Goal: Transaction & Acquisition: Purchase product/service

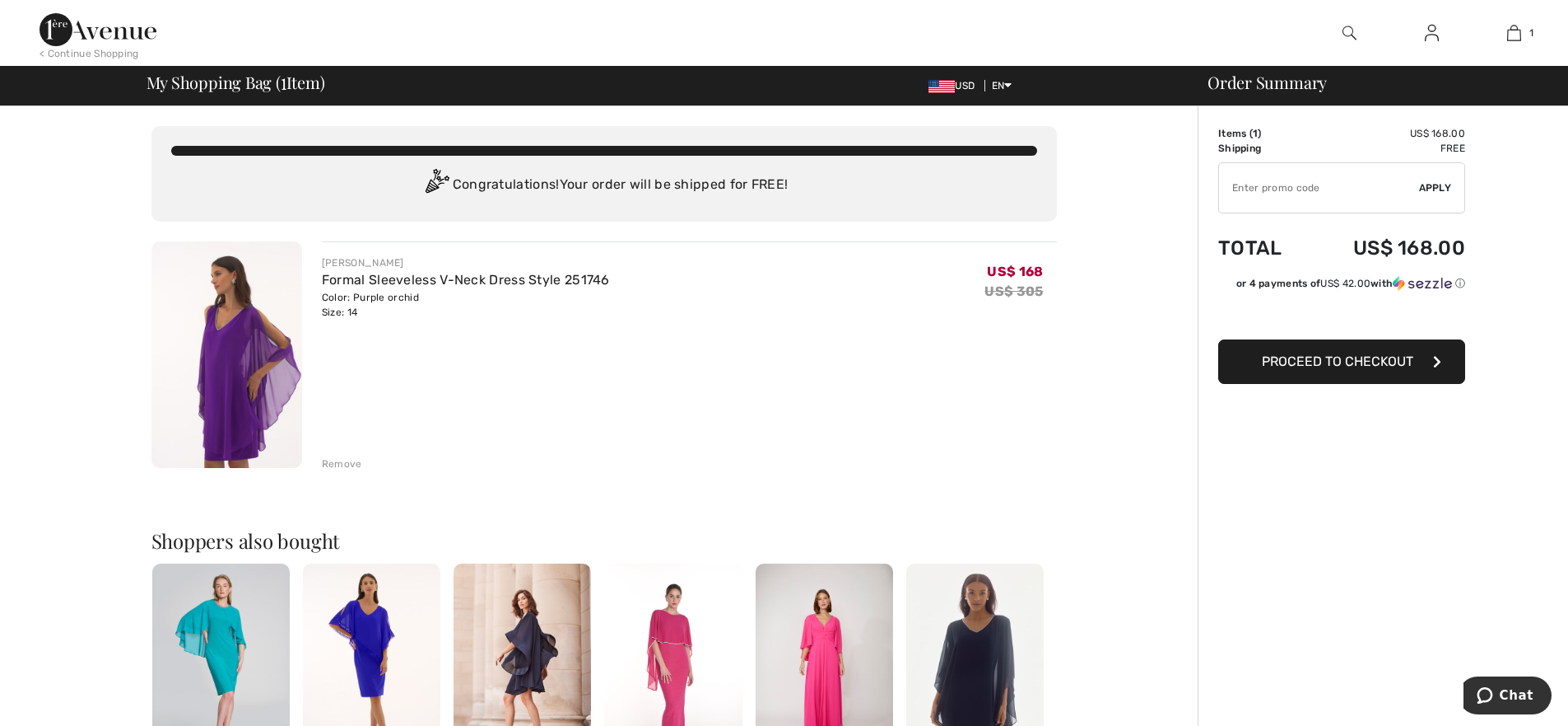
click at [1337, 363] on span "Proceed to Checkout" at bounding box center [1337, 362] width 151 height 16
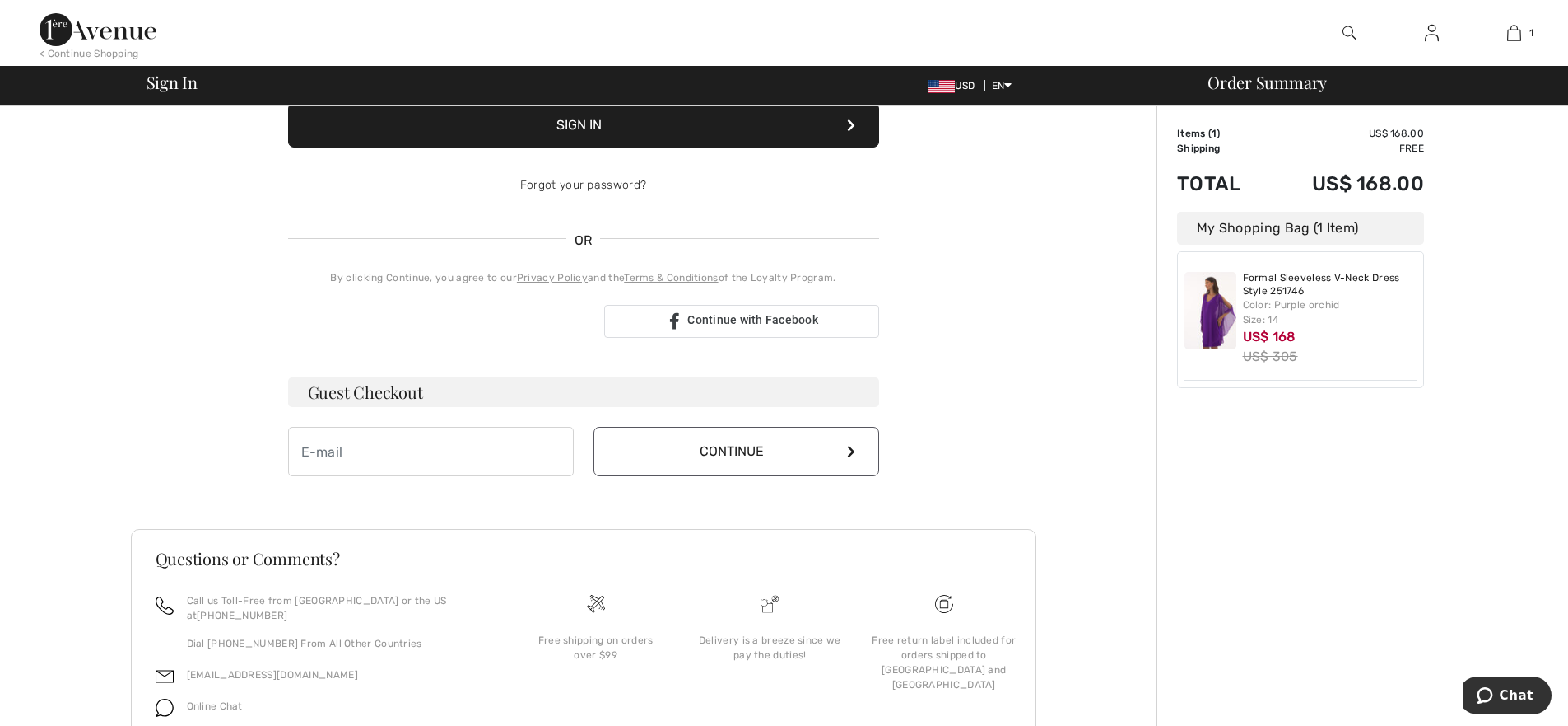
scroll to position [308, 0]
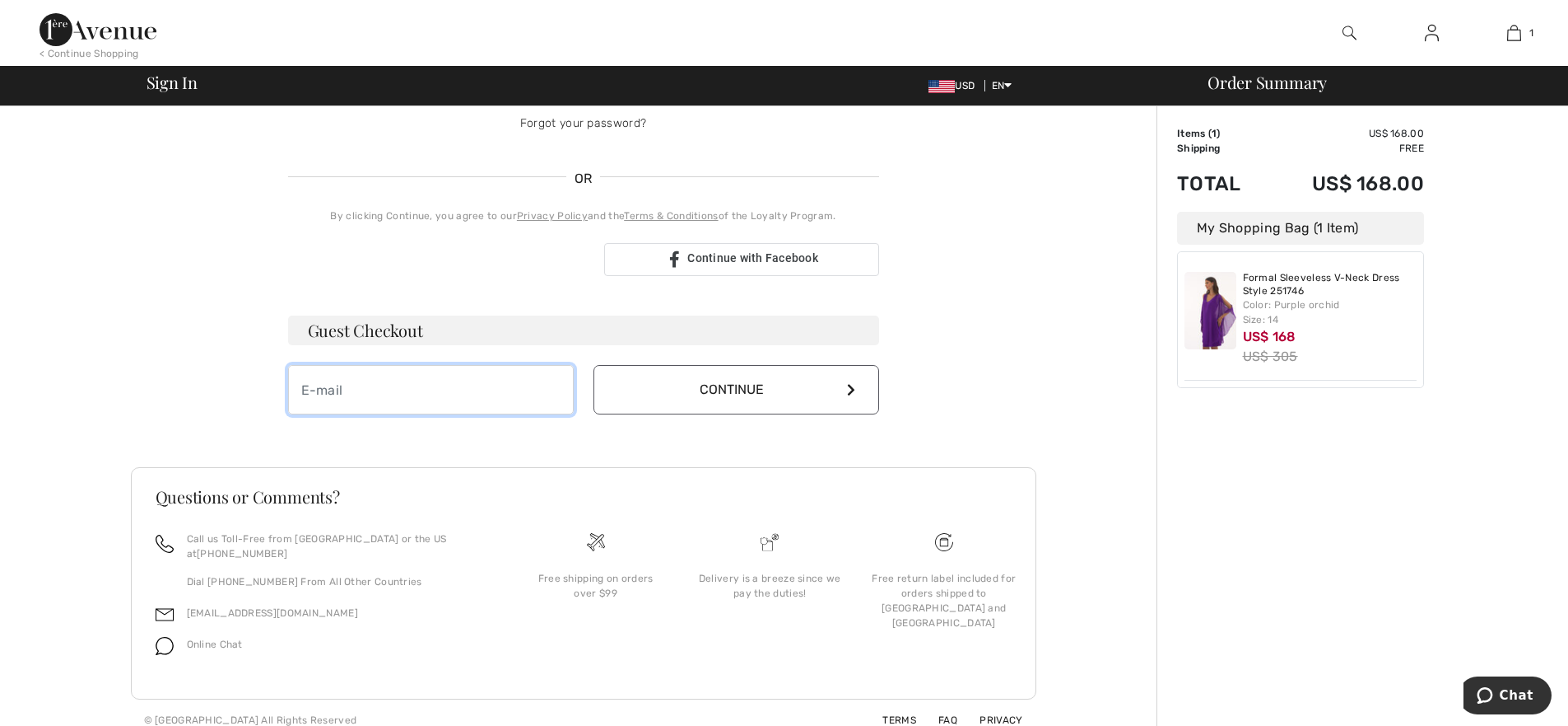
click at [350, 391] on input "email" at bounding box center [431, 390] width 285 height 50
type input "[EMAIL_ADDRESS][DOMAIN_NAME]"
click at [850, 389] on icon at bounding box center [850, 389] width 8 height 13
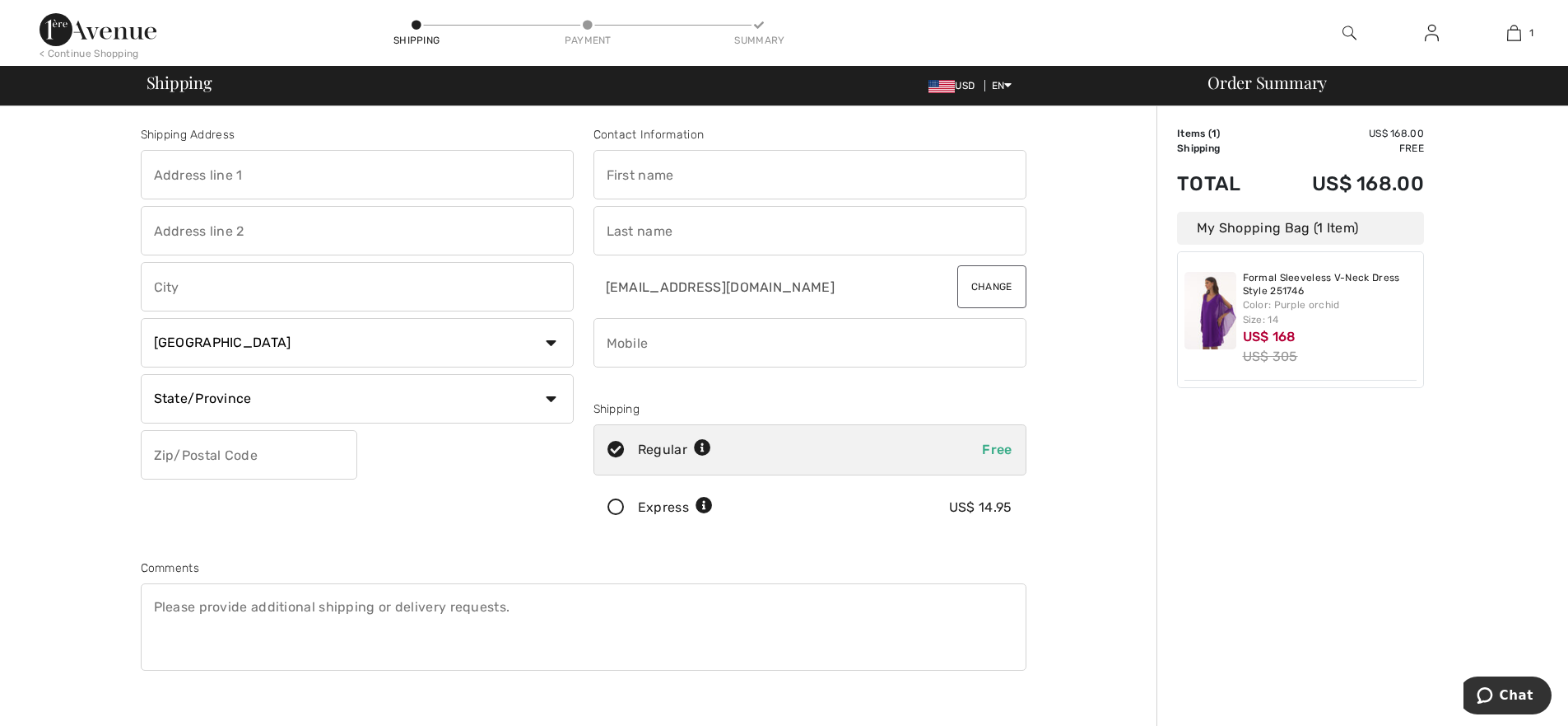
scroll to position [125, 0]
click at [706, 177] on input "text" at bounding box center [810, 175] width 433 height 50
type input "zoe"
click at [679, 229] on input "text" at bounding box center [810, 230] width 433 height 50
type input "semakula"
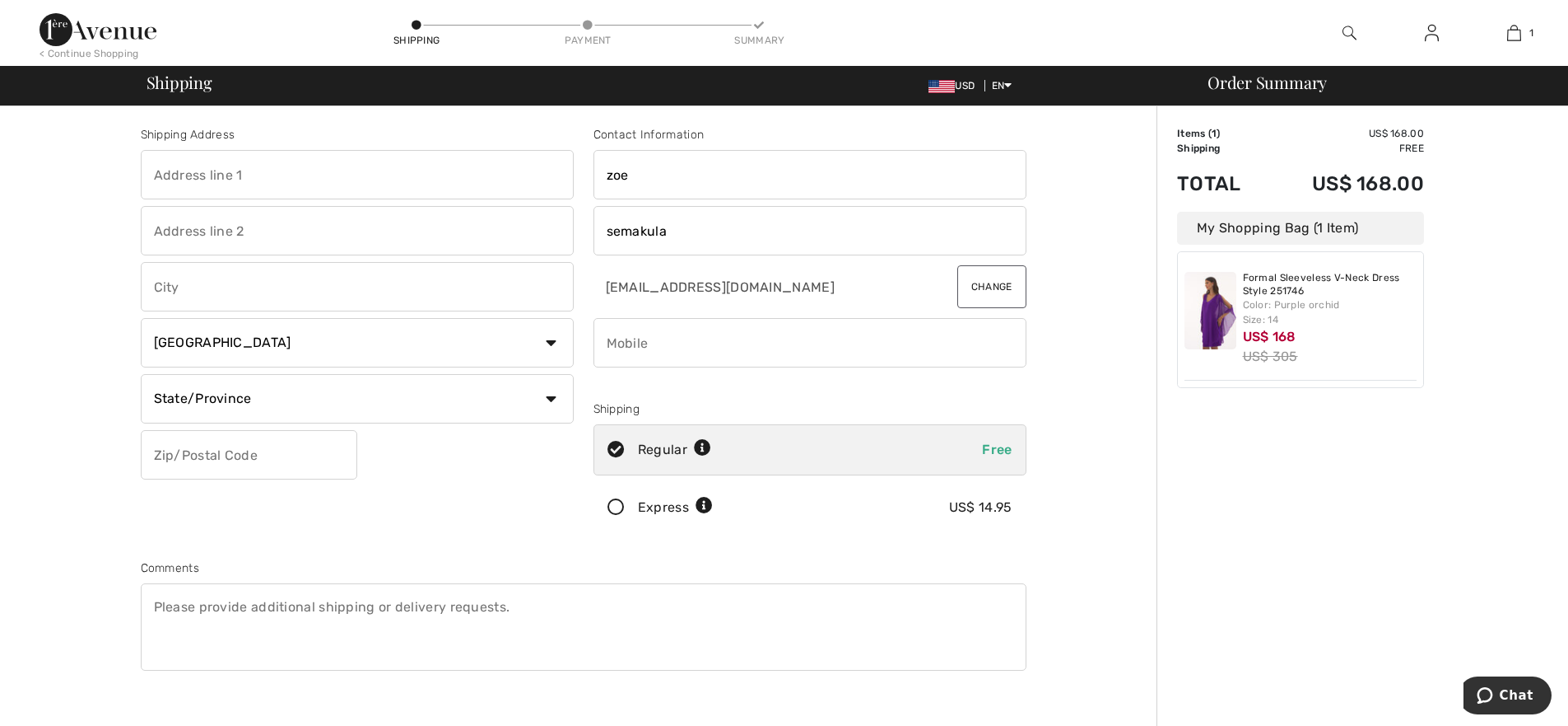
click at [265, 171] on input "text" at bounding box center [357, 175] width 433 height 50
type input "866 blue mountain street"
click at [260, 241] on input "text" at bounding box center [357, 230] width 433 height 50
type input "coquitlam"
click at [204, 294] on input "text" at bounding box center [357, 286] width 433 height 50
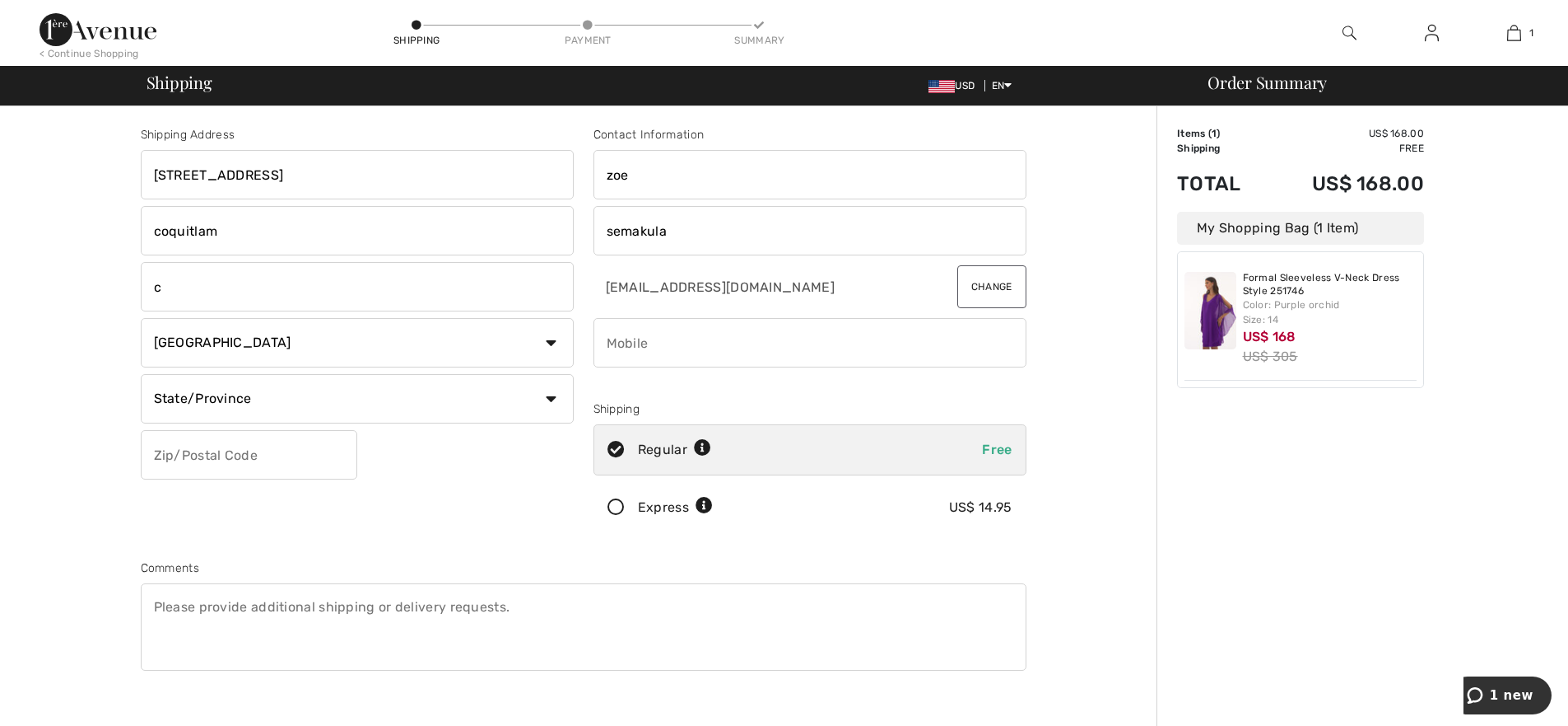
type input "c"
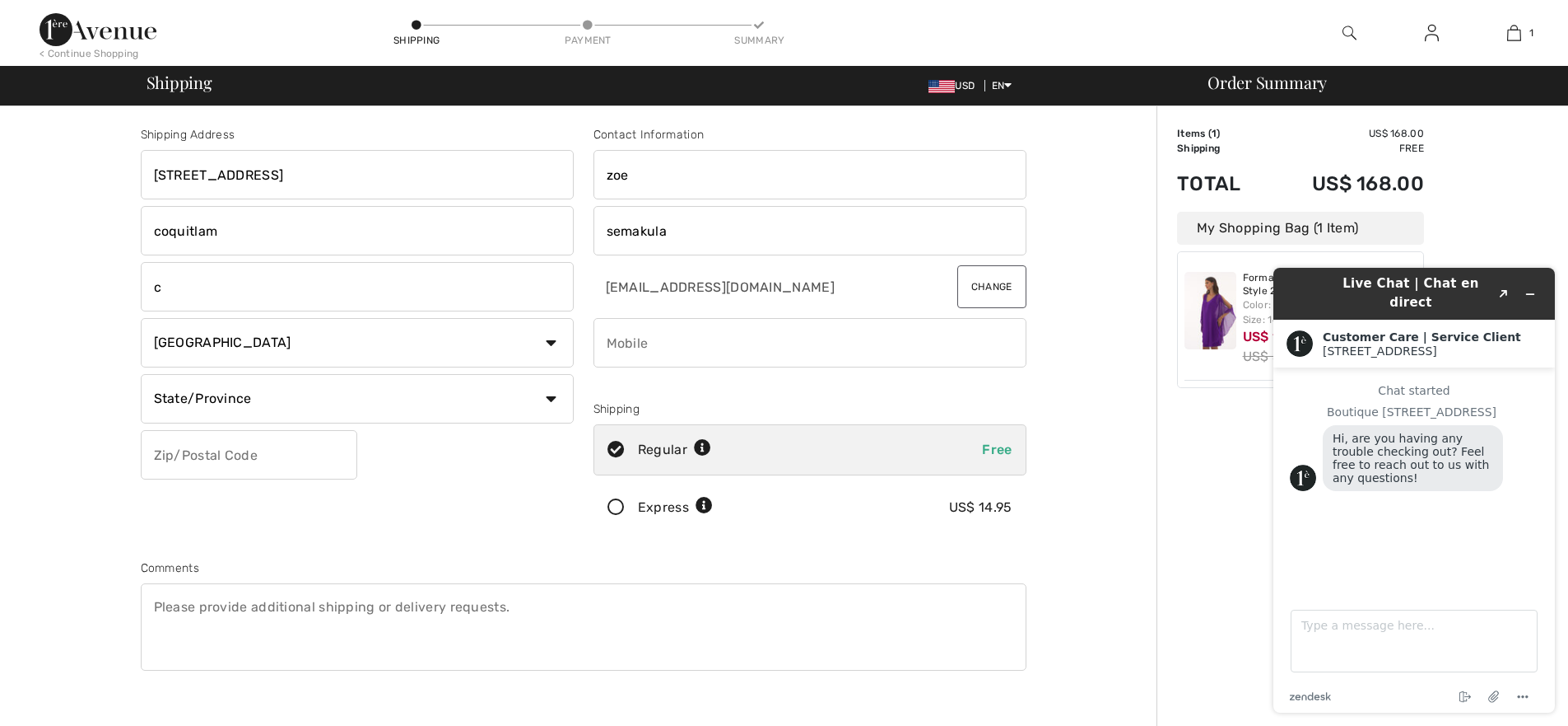
click at [552, 397] on select "State/Province Alberta British Columbia Manitoba New Brunswick Newfoundland and…" at bounding box center [357, 399] width 433 height 50
select select "BC"
click at [141, 374] on select "State/Province Alberta British Columbia Manitoba New Brunswick Newfoundland and…" at bounding box center [357, 399] width 433 height 50
click at [280, 451] on input "text" at bounding box center [249, 455] width 216 height 50
type input "V3J4T1"
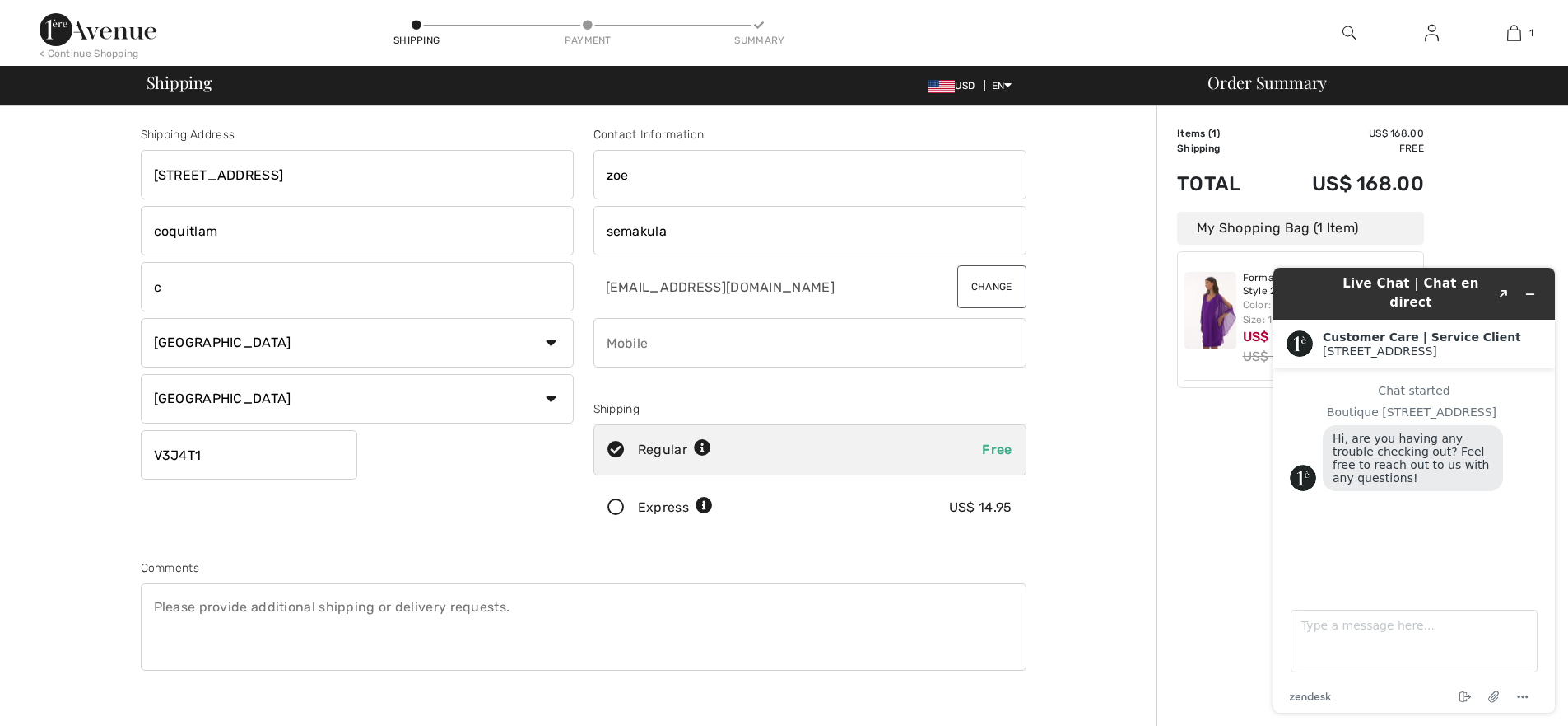
click at [177, 293] on input "c" at bounding box center [357, 286] width 433 height 50
type input "coquitlam"
click at [652, 340] on input "phone" at bounding box center [810, 343] width 433 height 50
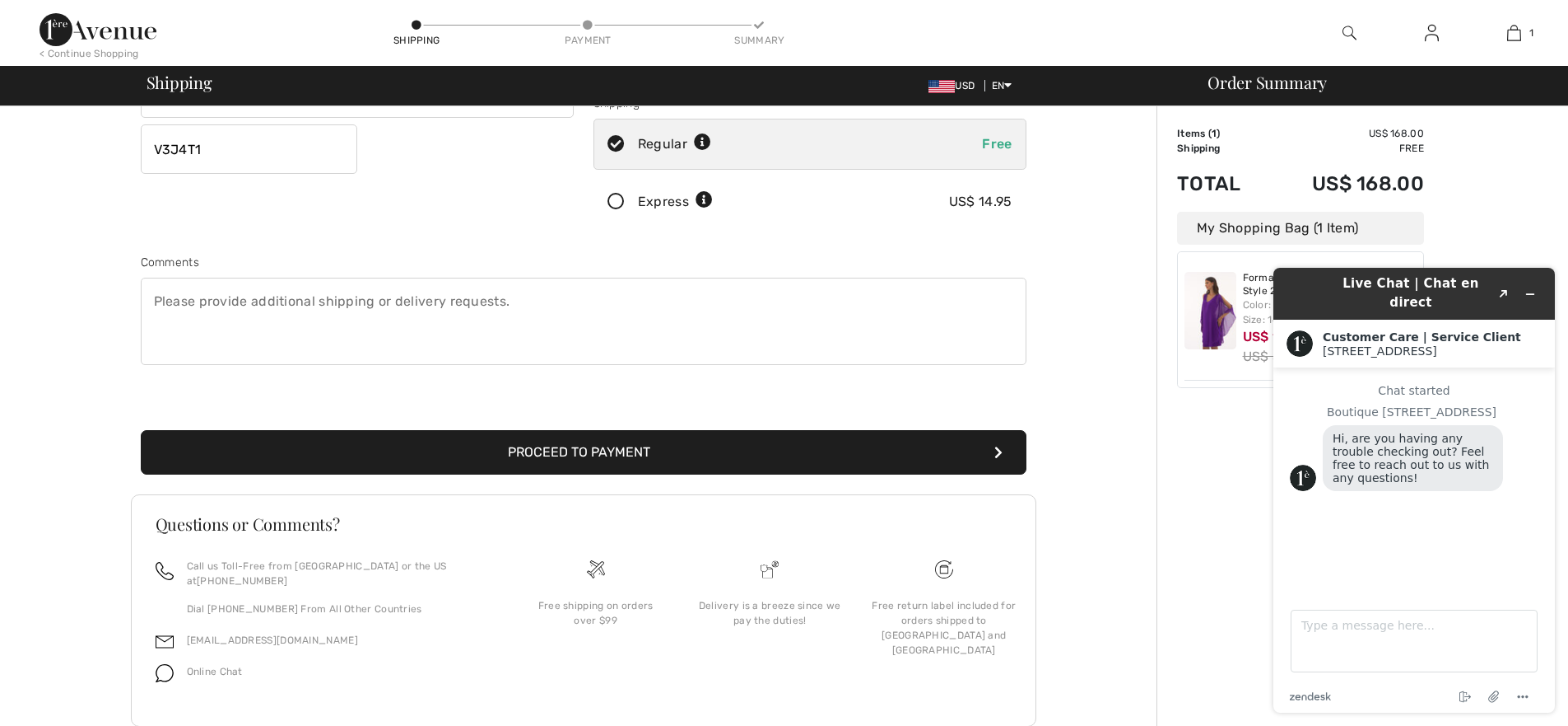
scroll to position [330, 0]
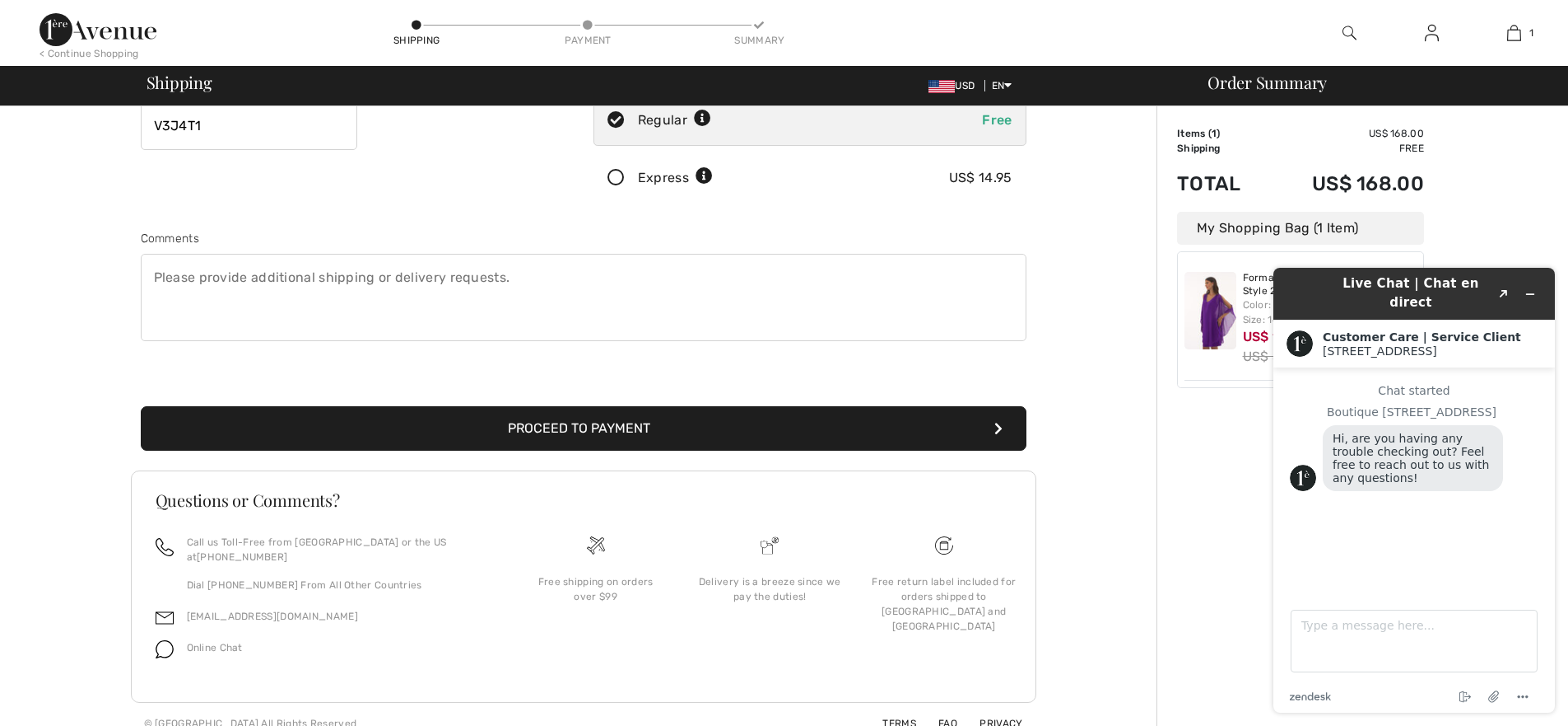
type input "7788689192"
click at [602, 425] on button "Proceed to Payment" at bounding box center [584, 428] width 886 height 44
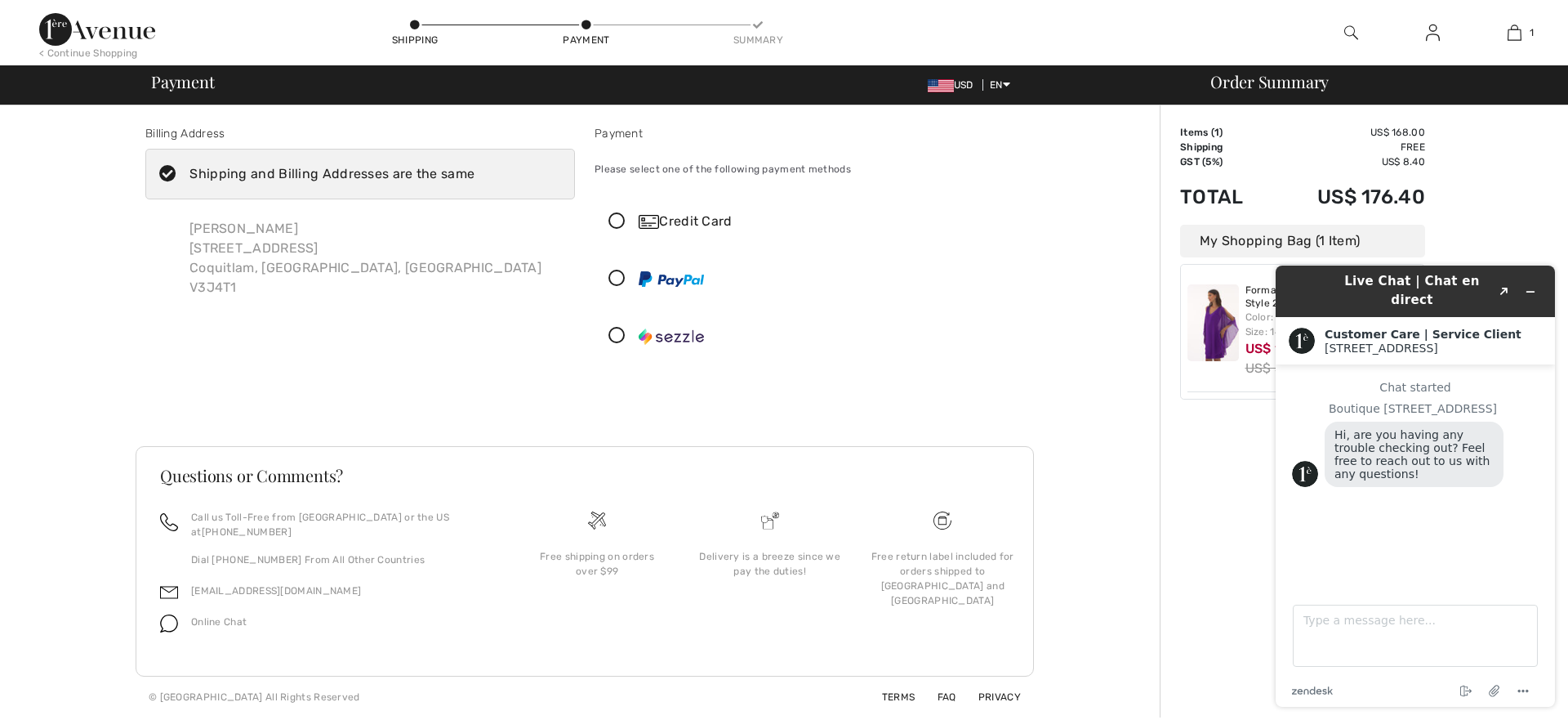
click at [615, 218] on icon at bounding box center [616, 222] width 43 height 18
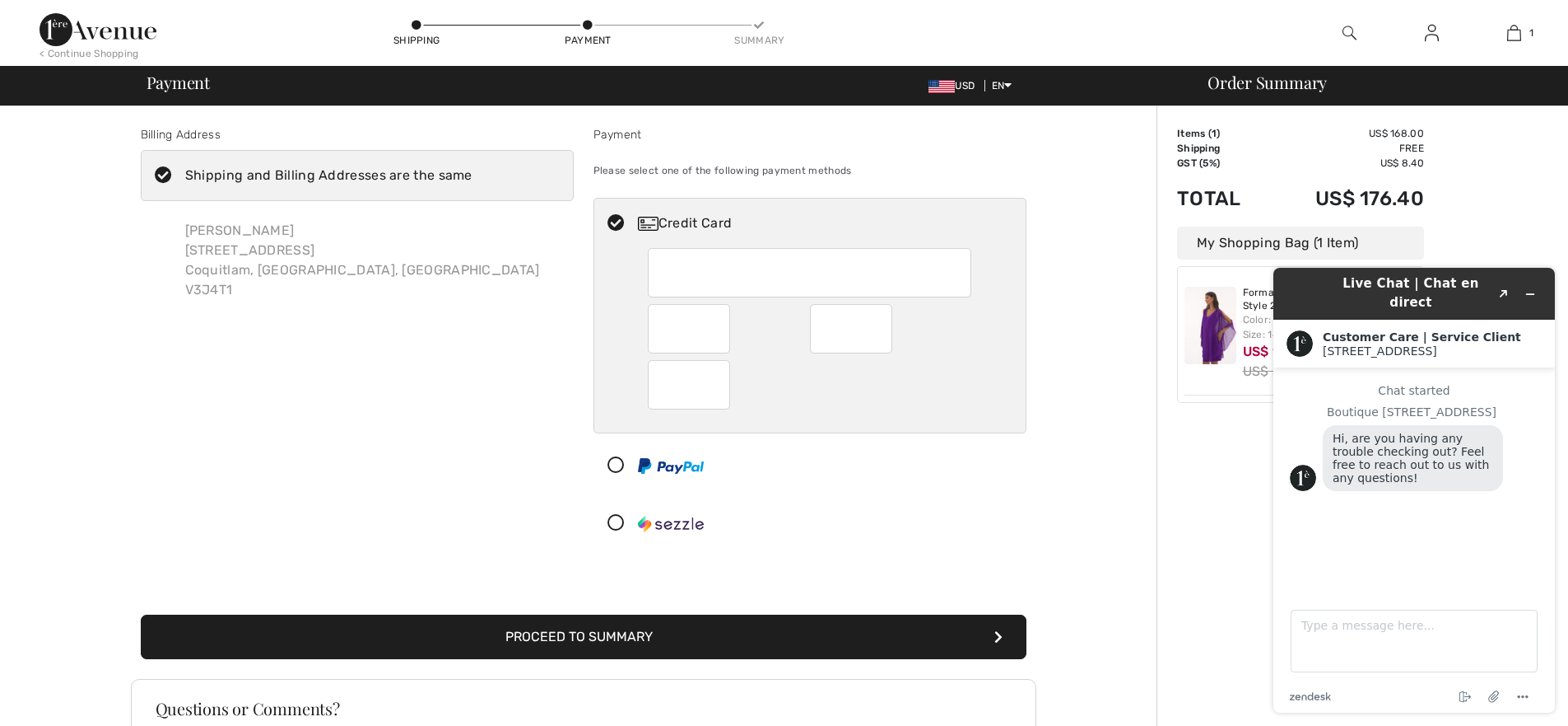
click at [593, 640] on button "Proceed to Summary" at bounding box center [584, 636] width 886 height 44
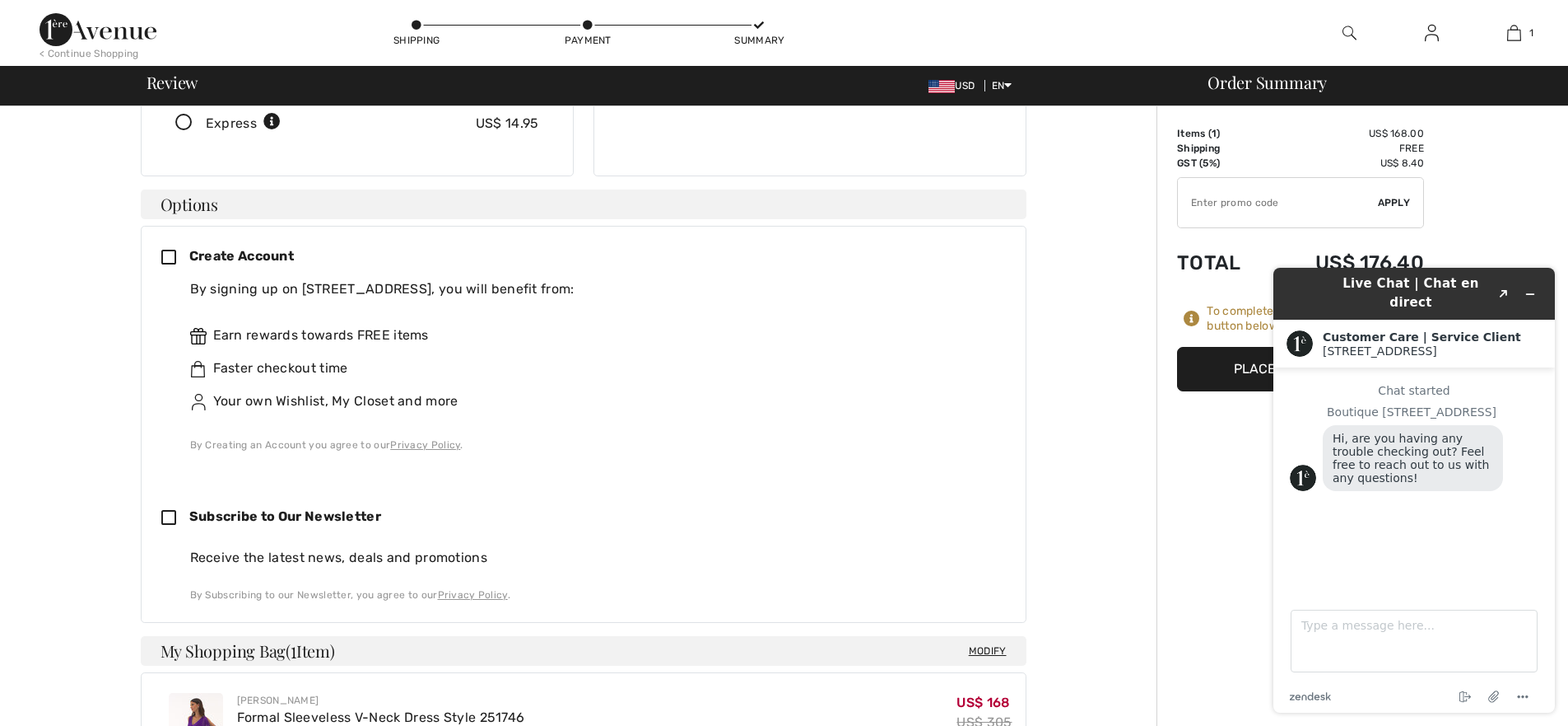
scroll to position [330, 0]
click at [1243, 376] on button "Place Your Order" at bounding box center [1300, 369] width 247 height 44
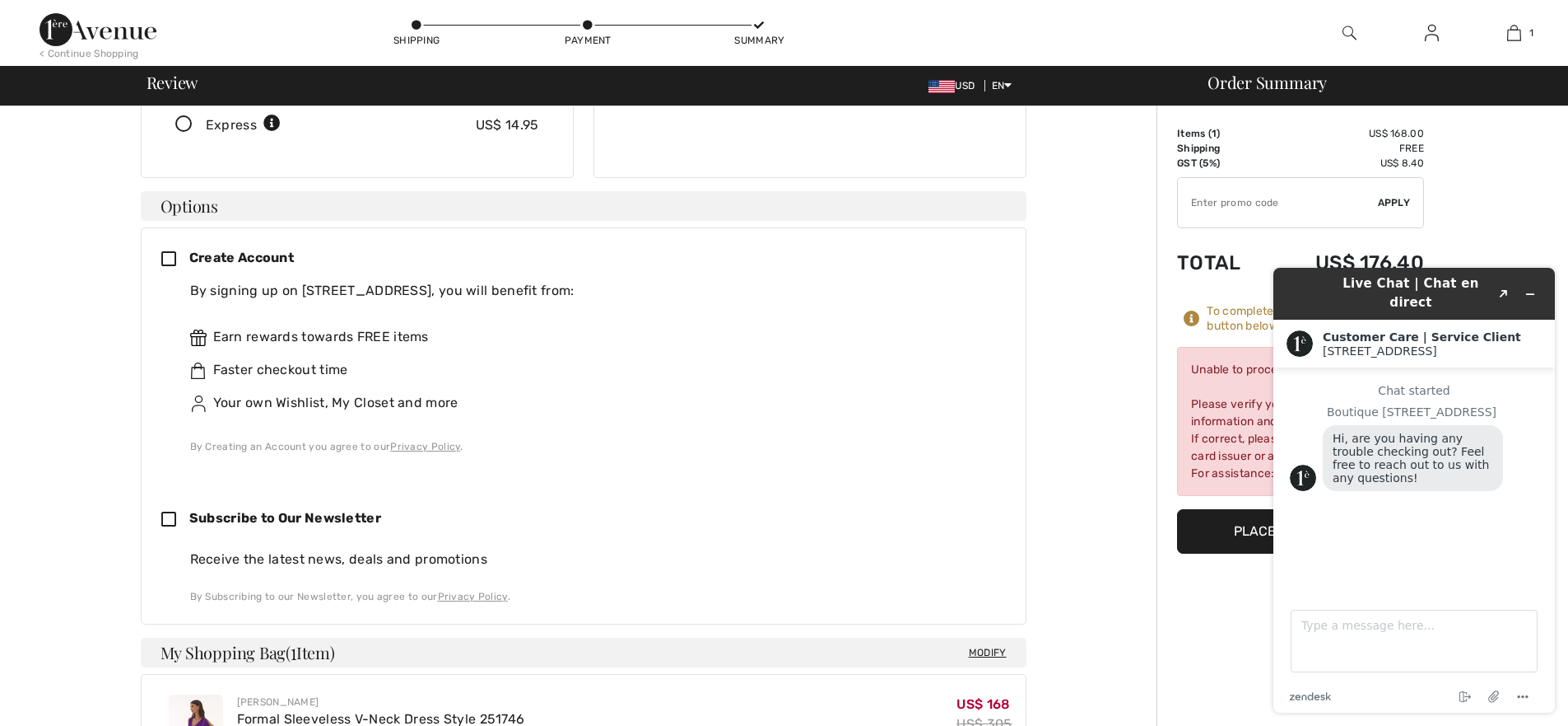
drag, startPoint x: 1548, startPoint y: 92, endPoint x: 1539, endPoint y: 173, distance: 81.5
type textarea "Shipping Address Billing Address Change Payment Method✖ Shipping MODIFY Shippin…"
click at [1548, 109] on div "< Continue Shopping Shipping Payment Summary 1 Added to Bag Joseph Ribkoff Form…" at bounding box center [784, 476] width 1568 height 1612
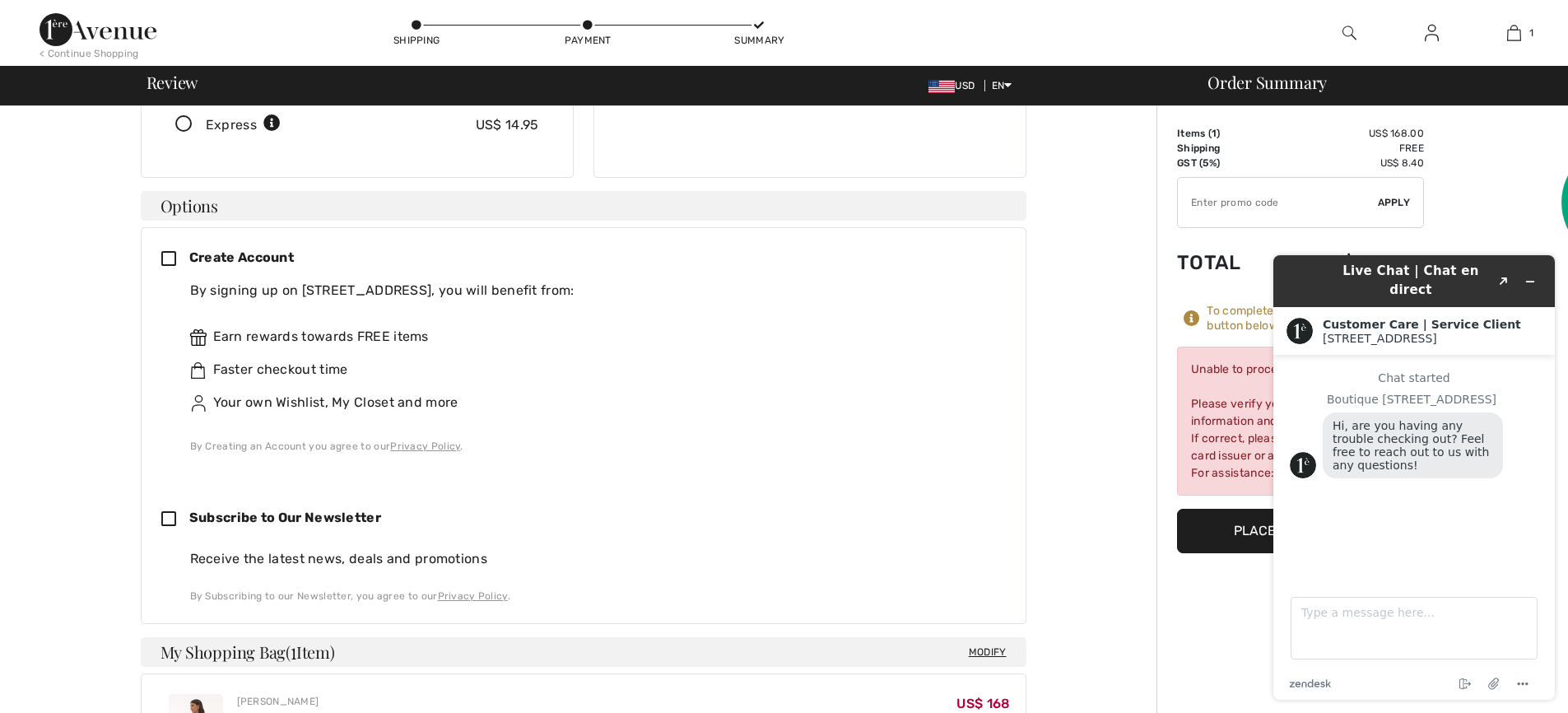
click at [994, 481] on div "Create Account By signing up on 1ère Avenue, you will benefit from: Earn reward…" at bounding box center [584, 425] width 886 height 398
click at [1534, 275] on icon "Minimize widget" at bounding box center [1530, 281] width 12 height 12
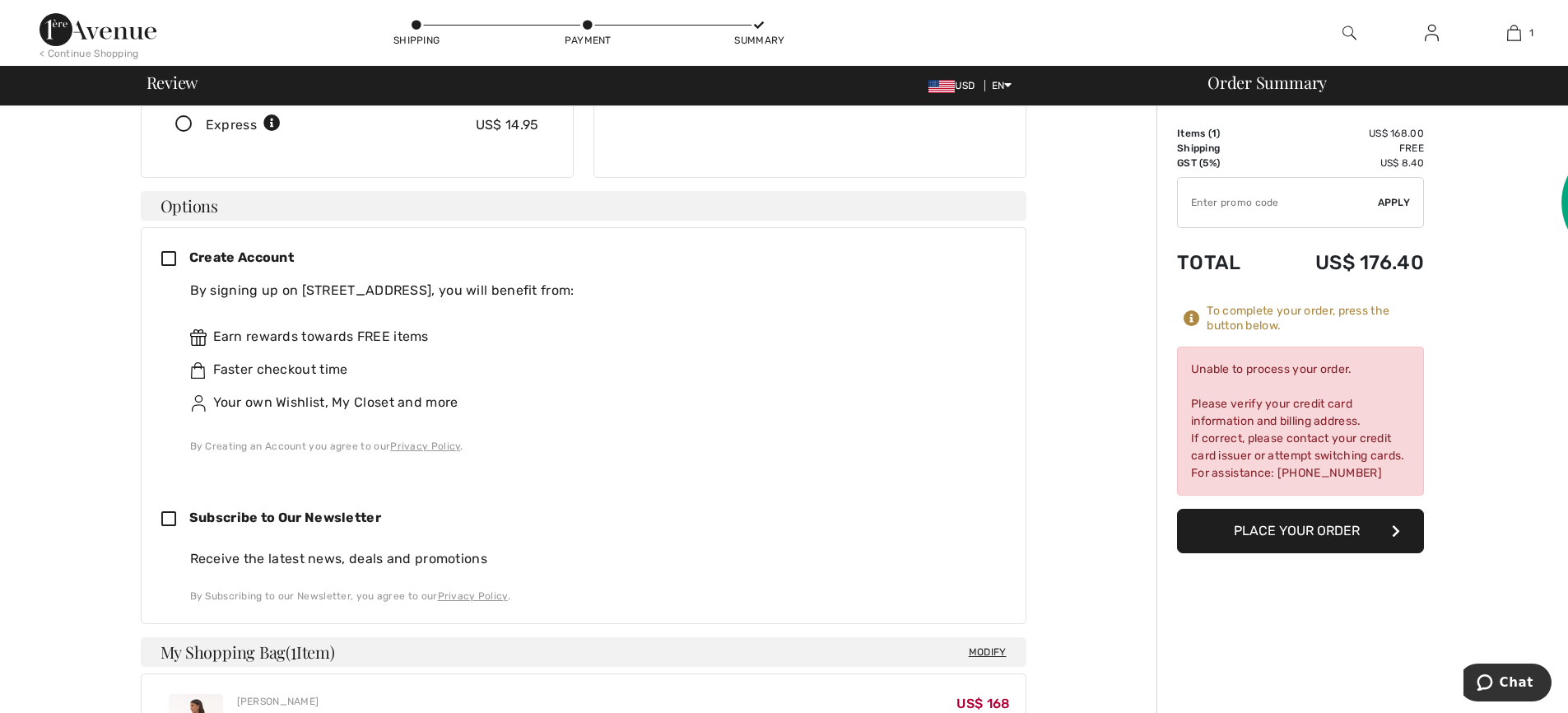
click at [567, 354] on div "Earn rewards towards FREE items Faster checkout time Your own Wishlist, My Clos…" at bounding box center [592, 369] width 803 height 138
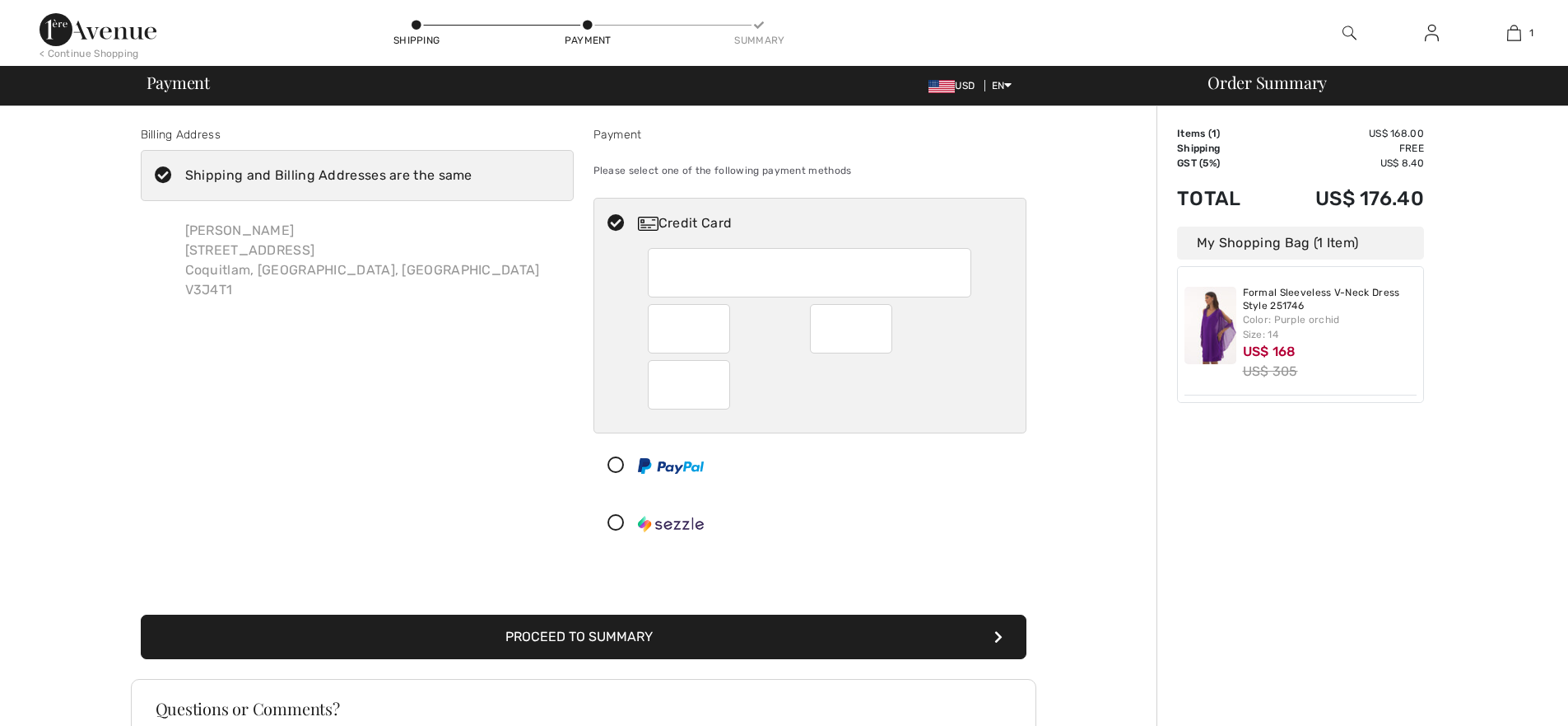
scroll to position [125, 0]
click at [571, 643] on button "Proceed to Summary" at bounding box center [584, 636] width 886 height 44
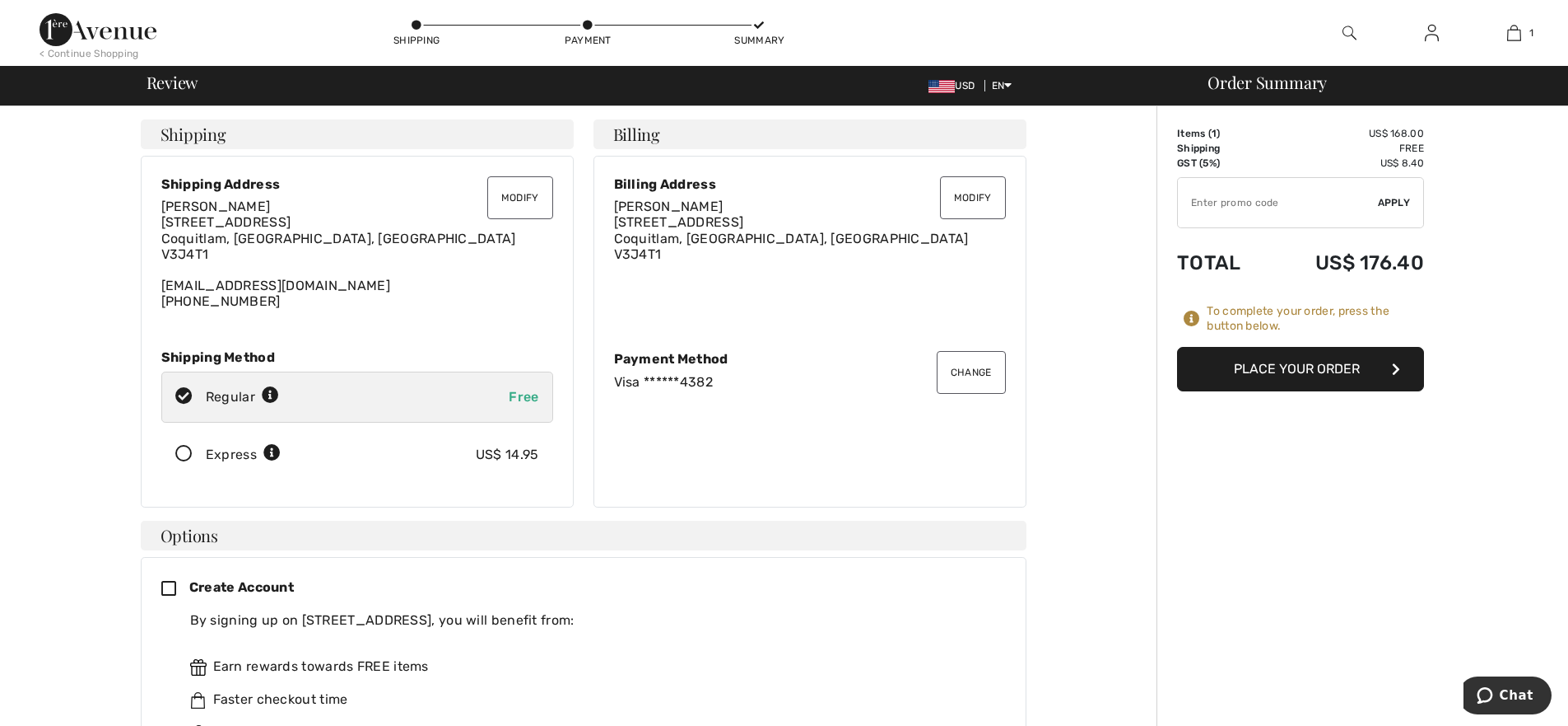
click at [1284, 373] on button "Place Your Order" at bounding box center [1300, 369] width 247 height 44
